Goal: Task Accomplishment & Management: Complete application form

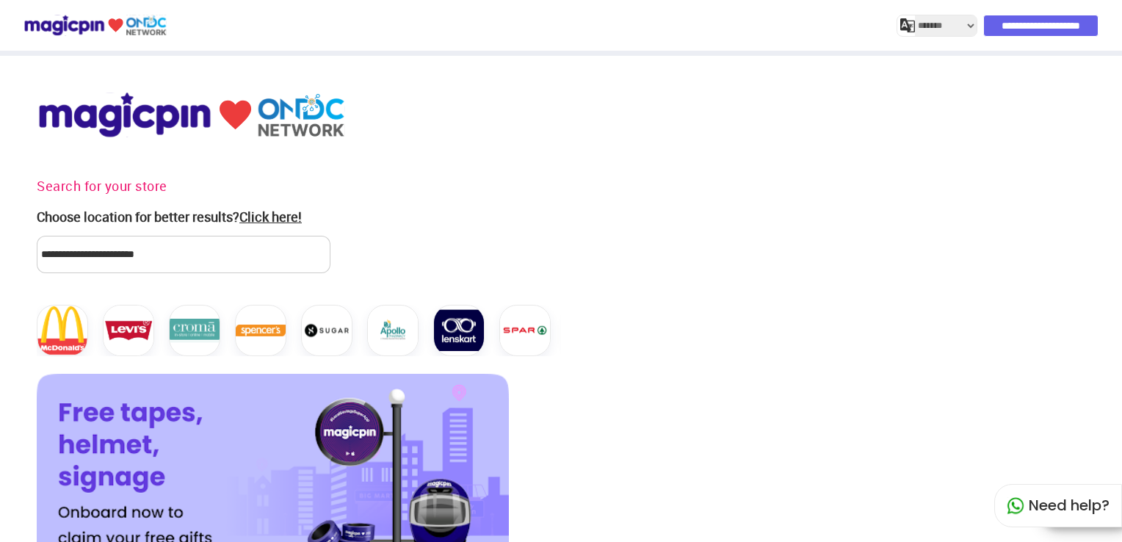
select select "*******"
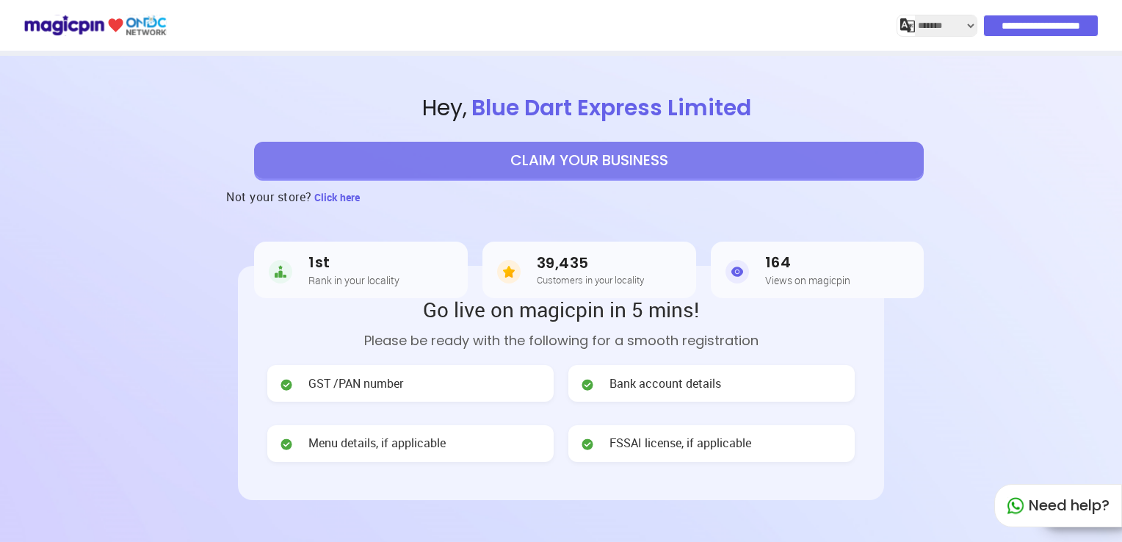
click at [391, 385] on span "GST /PAN number" at bounding box center [355, 383] width 95 height 17
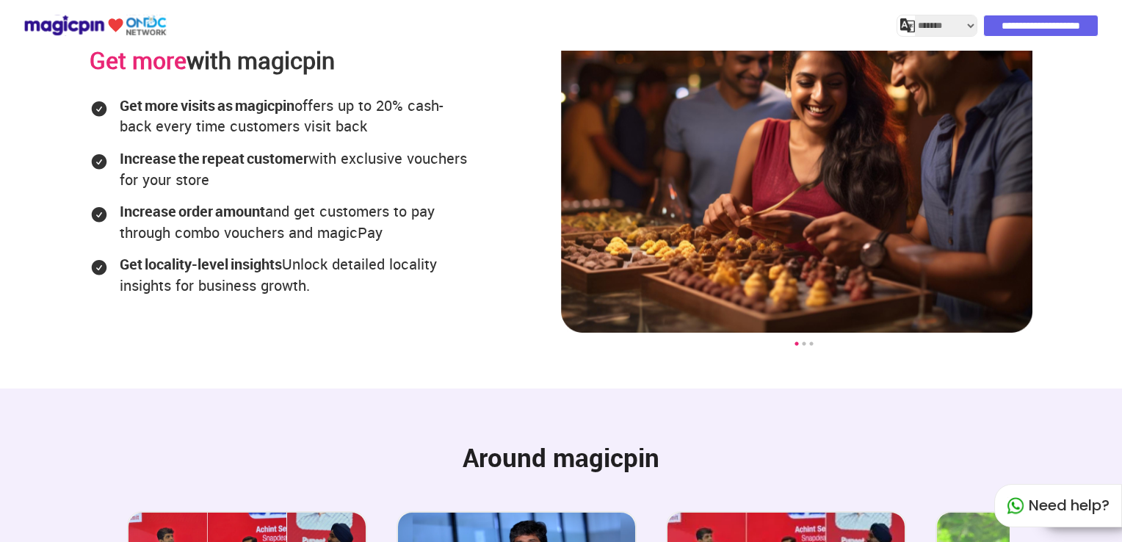
scroll to position [2447, 0]
